Goal: Entertainment & Leisure: Browse casually

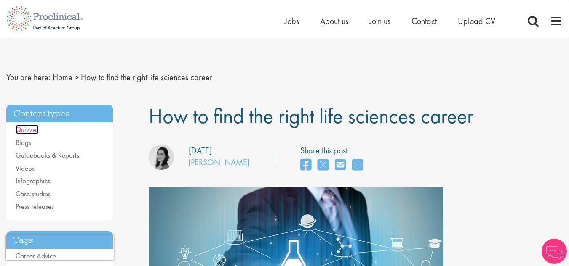
click at [35, 128] on link "Quizzes" at bounding box center [27, 129] width 23 height 9
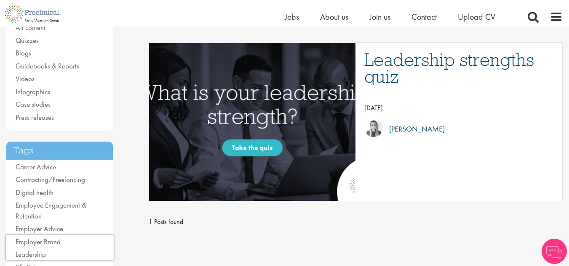
scroll to position [92, 0]
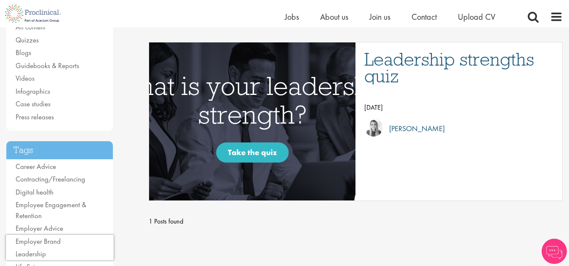
click at [255, 152] on img "Link to a post" at bounding box center [251, 122] width 365 height 190
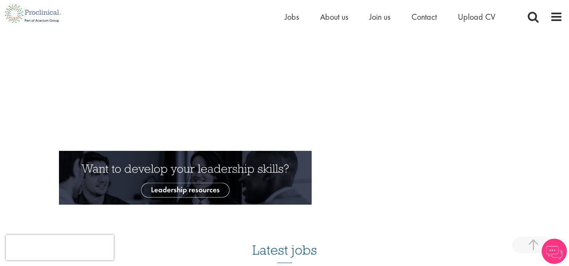
scroll to position [234, 0]
